Goal: Task Accomplishment & Management: Use online tool/utility

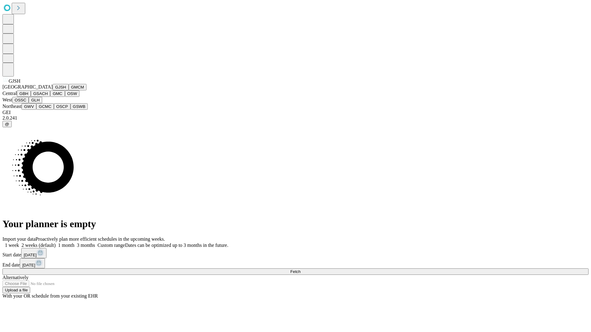
click at [53, 90] on button "GJSH" at bounding box center [61, 87] width 16 height 6
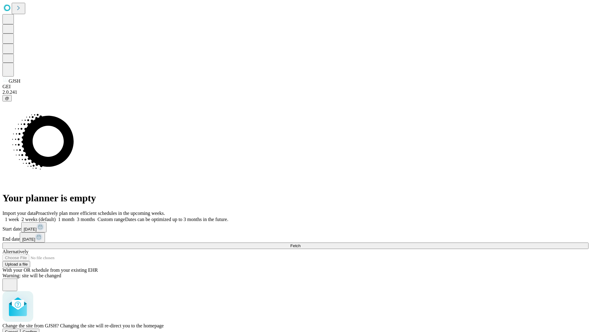
click at [37, 330] on span "Confirm" at bounding box center [30, 332] width 14 height 5
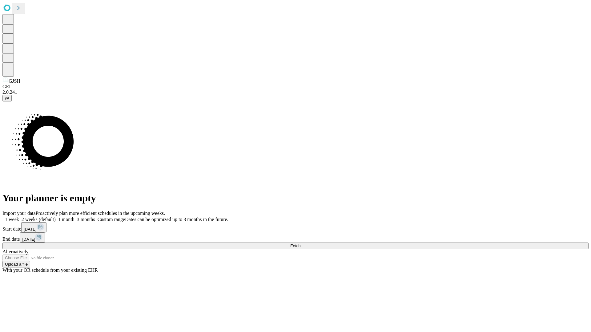
click at [19, 217] on label "1 week" at bounding box center [10, 219] width 17 height 5
click at [300, 244] on span "Fetch" at bounding box center [295, 246] width 10 height 5
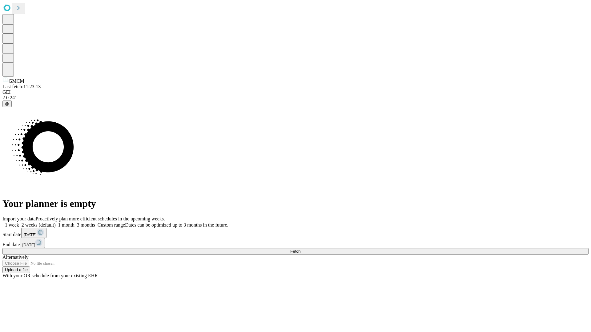
click at [19, 222] on label "1 week" at bounding box center [10, 224] width 17 height 5
click at [300, 249] on span "Fetch" at bounding box center [295, 251] width 10 height 5
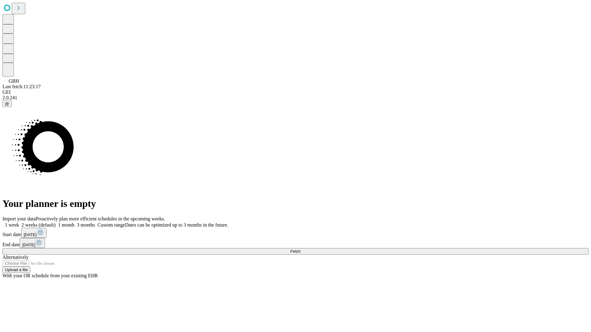
click at [300, 249] on span "Fetch" at bounding box center [295, 251] width 10 height 5
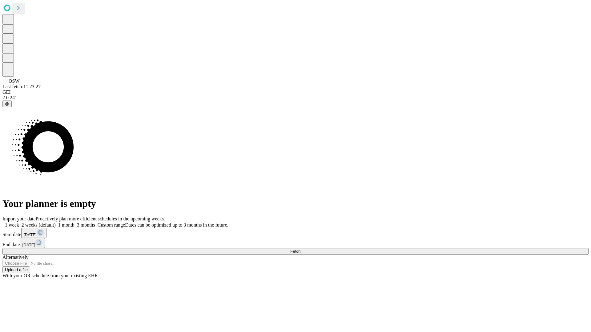
click at [19, 222] on label "1 week" at bounding box center [10, 224] width 17 height 5
click at [300, 249] on span "Fetch" at bounding box center [295, 251] width 10 height 5
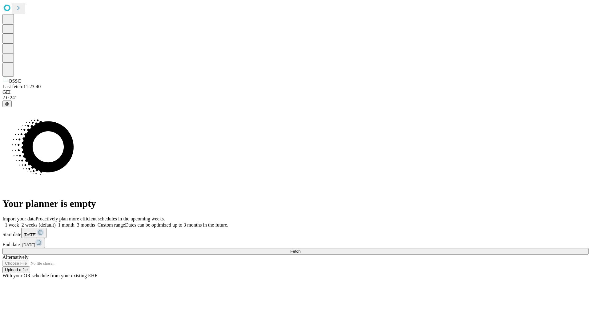
click at [19, 222] on label "1 week" at bounding box center [10, 224] width 17 height 5
click at [300, 249] on span "Fetch" at bounding box center [295, 251] width 10 height 5
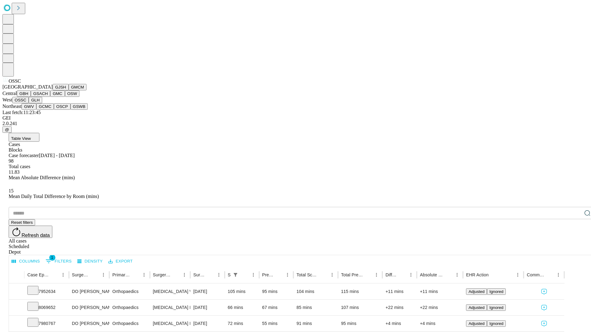
click at [42, 103] on button "GLH" at bounding box center [35, 100] width 13 height 6
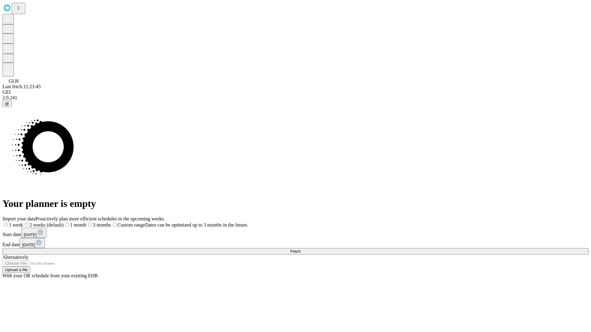
click at [23, 222] on label "1 week" at bounding box center [12, 224] width 21 height 5
click at [300, 249] on span "Fetch" at bounding box center [295, 251] width 10 height 5
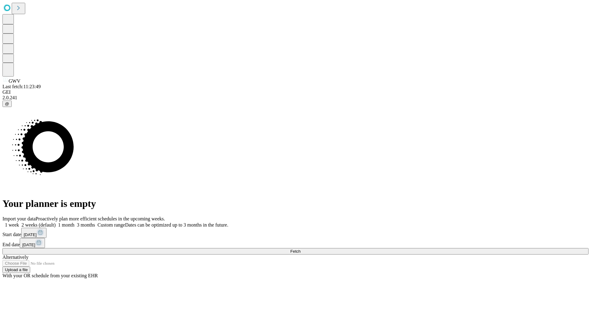
click at [19, 222] on label "1 week" at bounding box center [10, 224] width 17 height 5
click at [300, 249] on span "Fetch" at bounding box center [295, 251] width 10 height 5
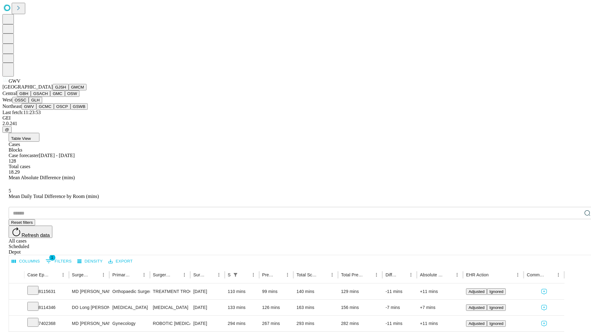
click at [48, 110] on button "GCMC" at bounding box center [45, 106] width 18 height 6
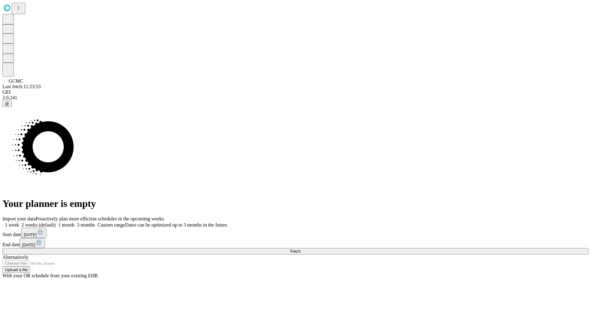
click at [19, 222] on label "1 week" at bounding box center [10, 224] width 17 height 5
click at [300, 249] on span "Fetch" at bounding box center [295, 251] width 10 height 5
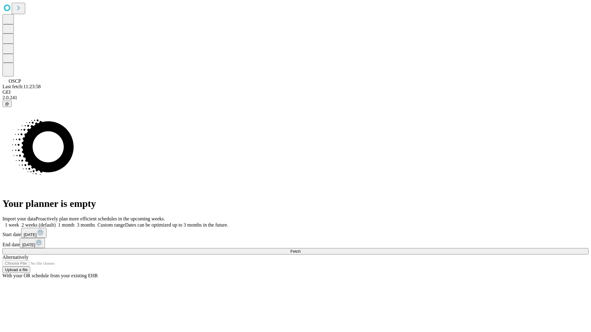
click at [19, 222] on label "1 week" at bounding box center [10, 224] width 17 height 5
click at [300, 249] on span "Fetch" at bounding box center [295, 251] width 10 height 5
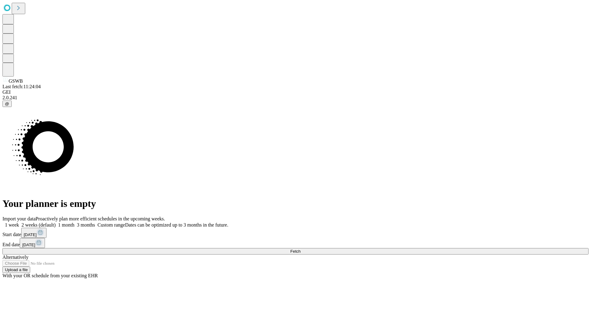
click at [19, 222] on label "1 week" at bounding box center [10, 224] width 17 height 5
click at [300, 249] on span "Fetch" at bounding box center [295, 251] width 10 height 5
